Goal: Find contact information: Find contact information

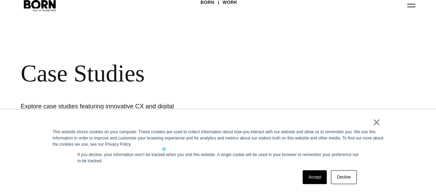
scroll to position [35, 0]
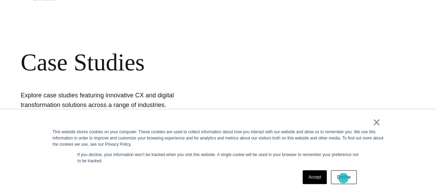
click at [344, 178] on link "Decline" at bounding box center [344, 177] width 26 height 14
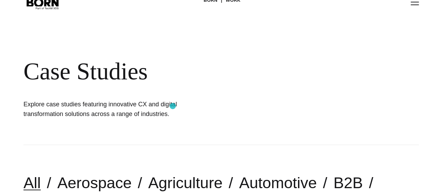
scroll to position [0, 0]
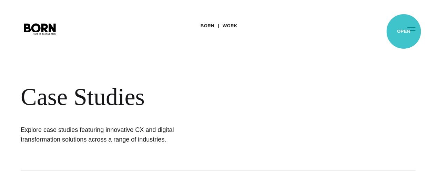
click at [404, 31] on button "Primary Menu" at bounding box center [411, 28] width 17 height 14
click at [403, 34] on button "Primary Menu" at bounding box center [411, 28] width 17 height 14
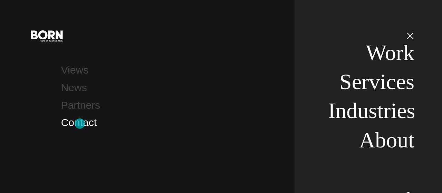
click at [80, 124] on link "Contact" at bounding box center [79, 122] width 36 height 11
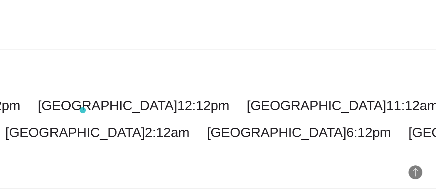
scroll to position [1634, 0]
